Goal: Answer question/provide support

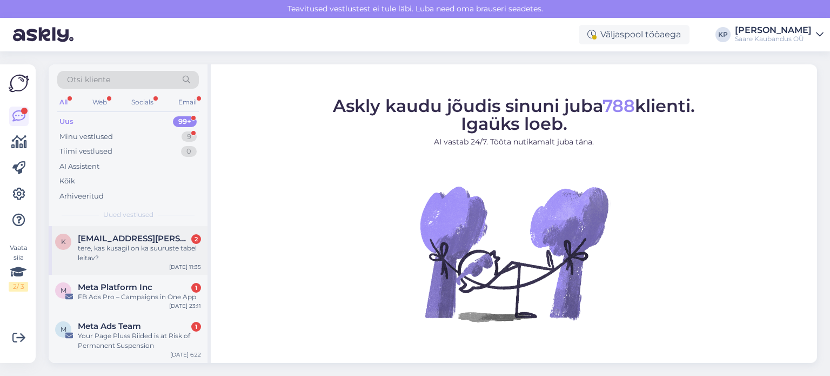
click at [143, 248] on div "tere, kas kusagil on ka suuruste tabel leitav?" at bounding box center [139, 252] width 123 height 19
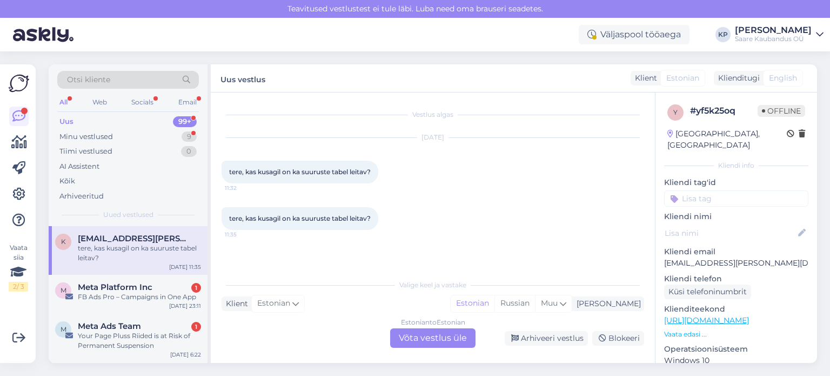
click at [414, 339] on div "Estonian to Estonian Võta vestlus üle" at bounding box center [432, 337] width 85 height 19
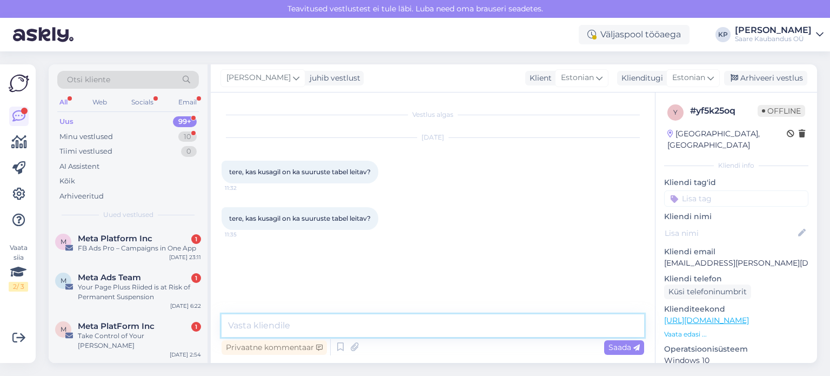
click at [346, 323] on textarea at bounding box center [433, 325] width 423 height 23
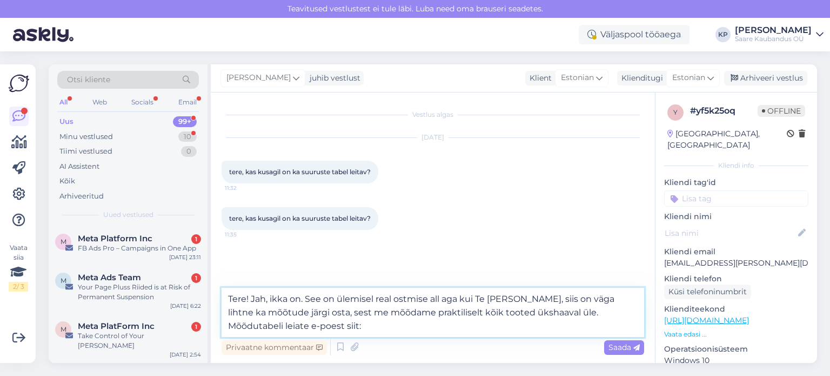
paste textarea "https://plussriided.ee/kuidas-osta/"
type textarea "Tere! Jah, ikka on. See on ülemisel real ostmise all aga kui Te enda mõõte teat…"
click at [622, 350] on span "Saada" at bounding box center [623, 347] width 31 height 10
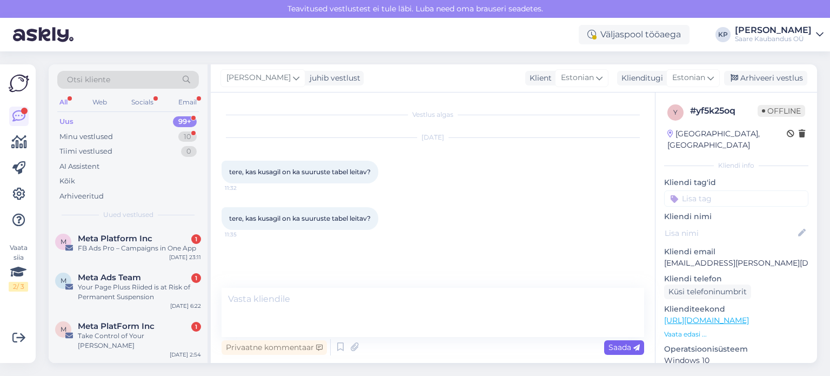
scroll to position [23, 0]
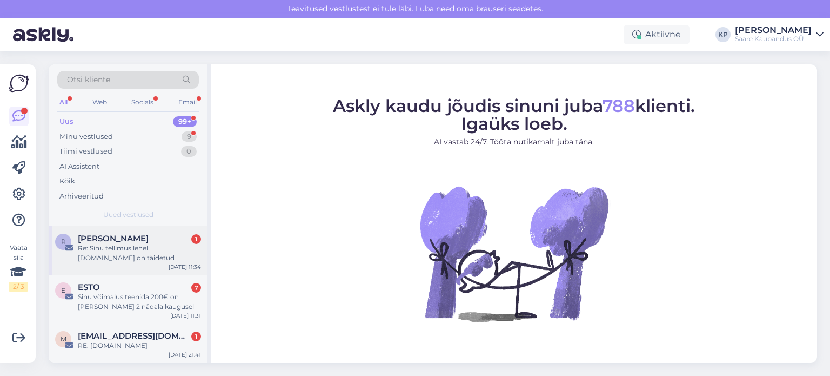
click at [126, 239] on span "[PERSON_NAME]" at bounding box center [113, 238] width 71 height 10
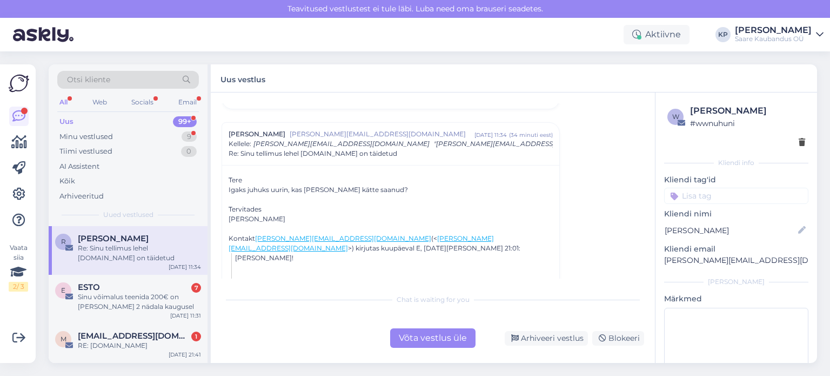
scroll to position [65, 0]
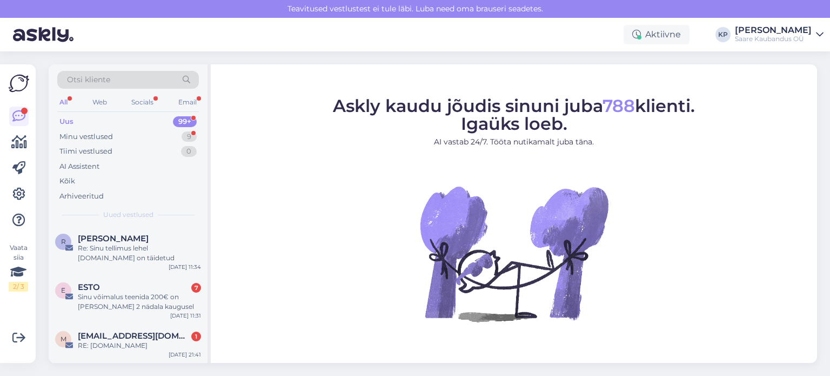
click at [112, 78] on div "Otsi kliente" at bounding box center [128, 80] width 142 height 18
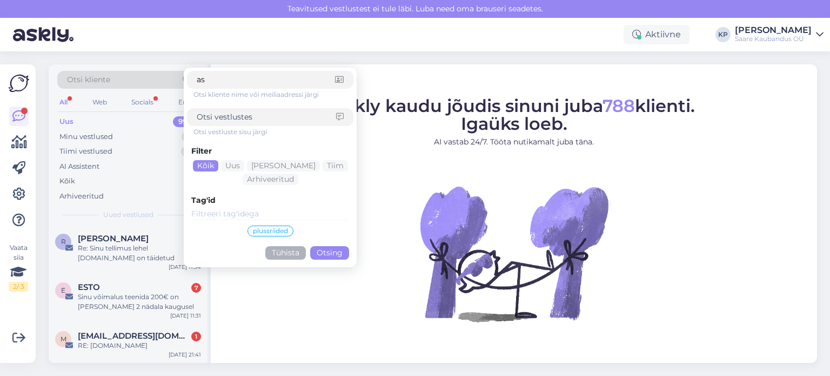
type input "a"
type input "[PERSON_NAME]"
click button "Otsing" at bounding box center [329, 253] width 39 height 14
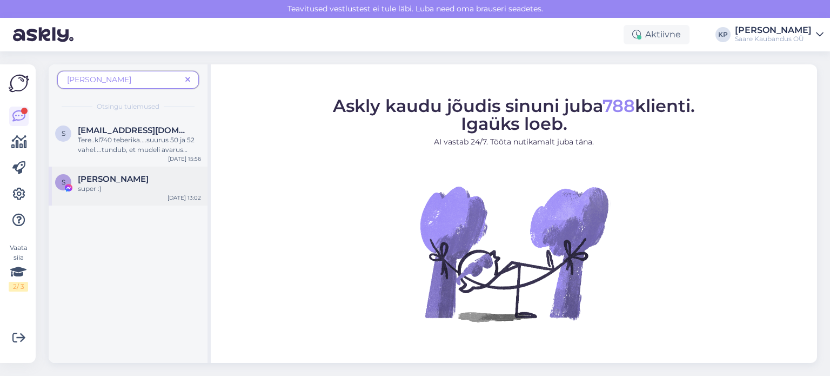
click at [95, 188] on div "super :)" at bounding box center [139, 189] width 123 height 10
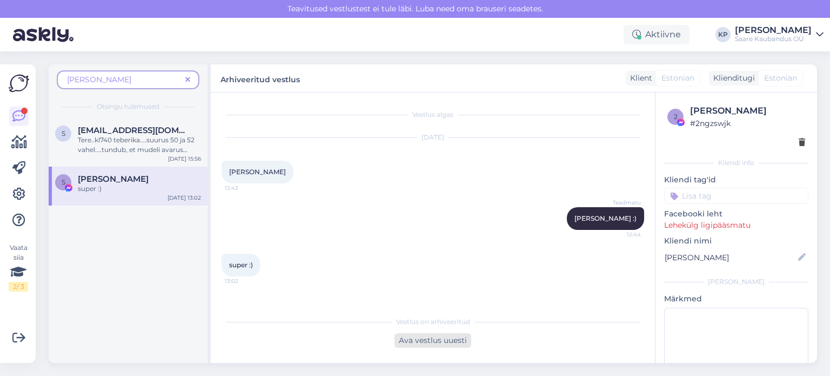
click at [434, 340] on div "Ava vestlus uuesti" at bounding box center [432, 340] width 77 height 15
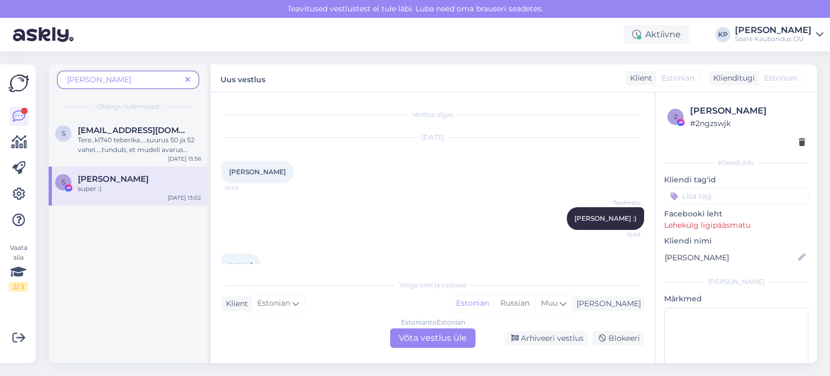
click at [412, 338] on div "Estonian to Estonian Võta vestlus üle" at bounding box center [432, 337] width 85 height 19
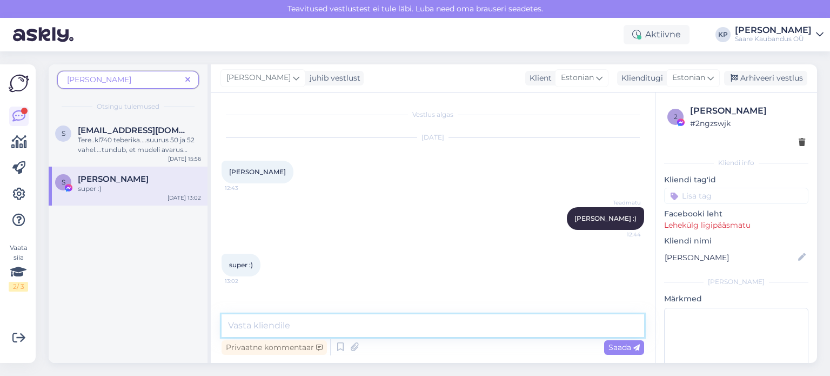
click at [306, 326] on textarea at bounding box center [433, 325] width 423 height 23
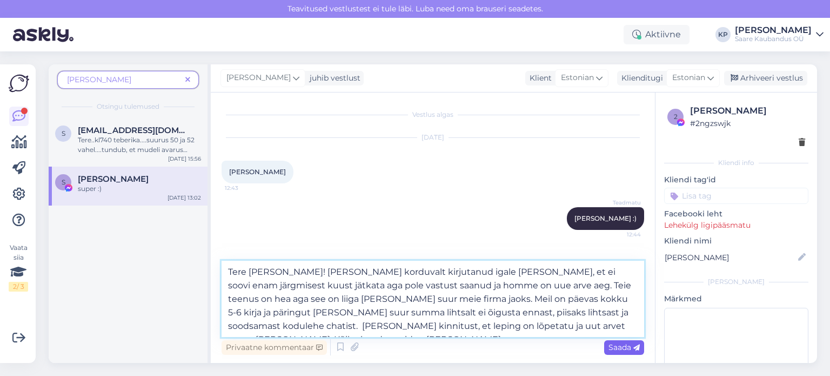
type textarea "Tere [PERSON_NAME]! [PERSON_NAME] korduvalt kirjutanud igale [PERSON_NAME], et …"
click at [622, 344] on span "Saada" at bounding box center [623, 347] width 31 height 10
drag, startPoint x: 223, startPoint y: 270, endPoint x: 523, endPoint y: 324, distance: 305.3
click at [523, 324] on textarea "Tere [PERSON_NAME]! [PERSON_NAME] korduvalt kirjutanud igale [PERSON_NAME], et …" at bounding box center [433, 298] width 423 height 76
